Goal: Task Accomplishment & Management: Use online tool/utility

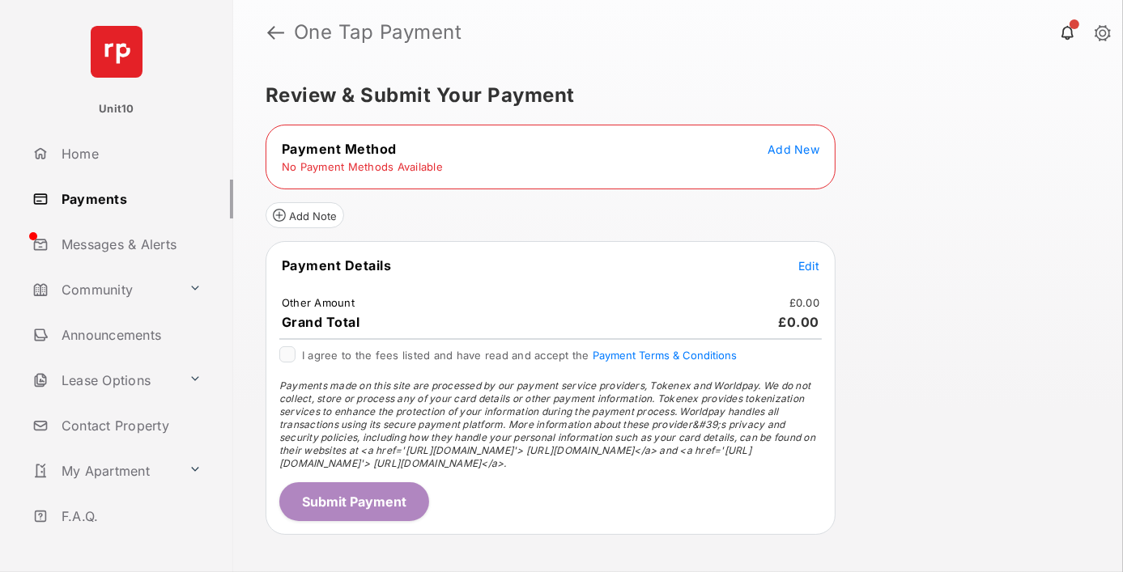
click at [794, 148] on span "Add New" at bounding box center [793, 149] width 52 height 14
